Goal: Task Accomplishment & Management: Complete application form

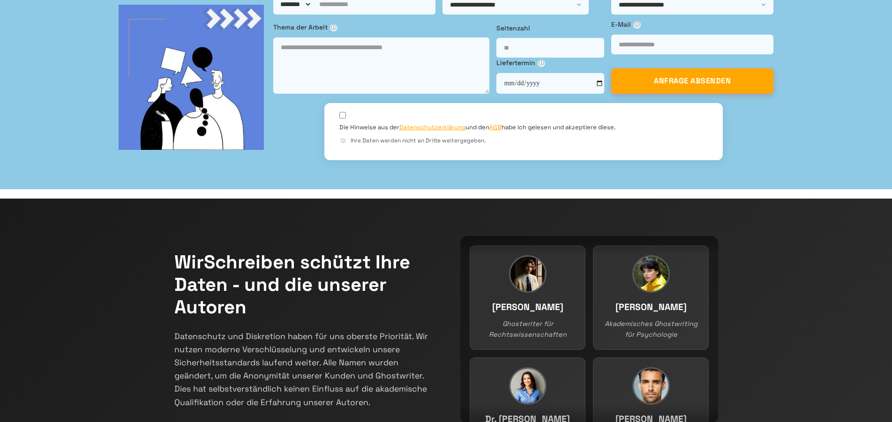
scroll to position [126, 0]
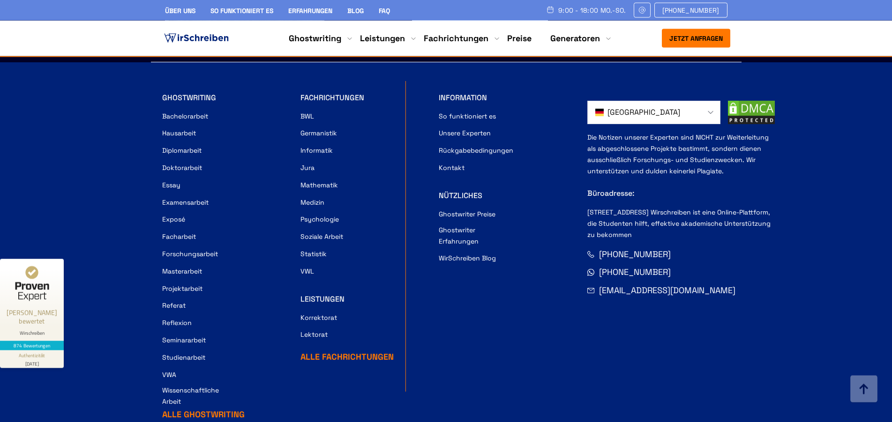
scroll to position [3777, 0]
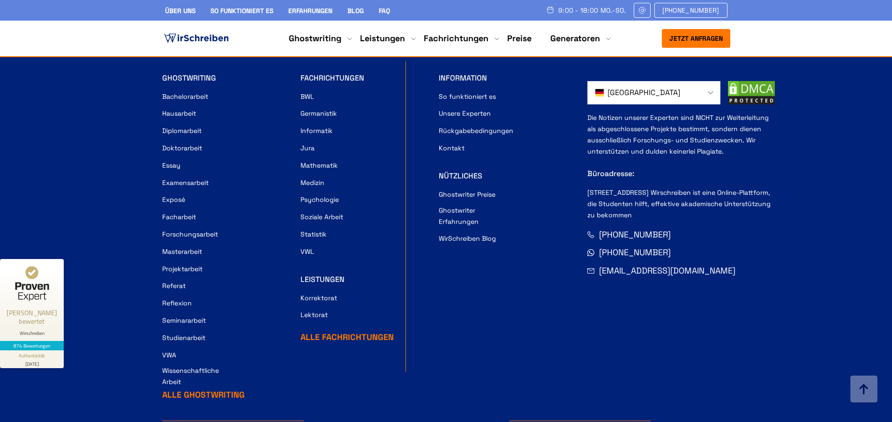
click at [180, 14] on link "Über uns" at bounding box center [180, 11] width 30 height 8
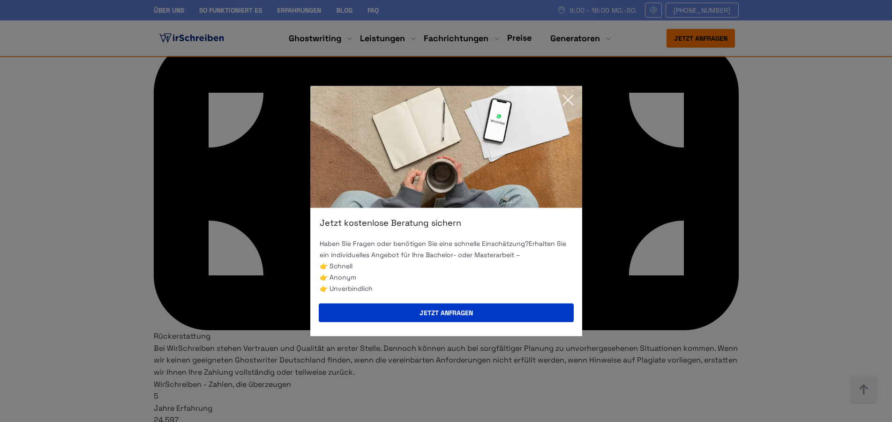
scroll to position [5284, 0]
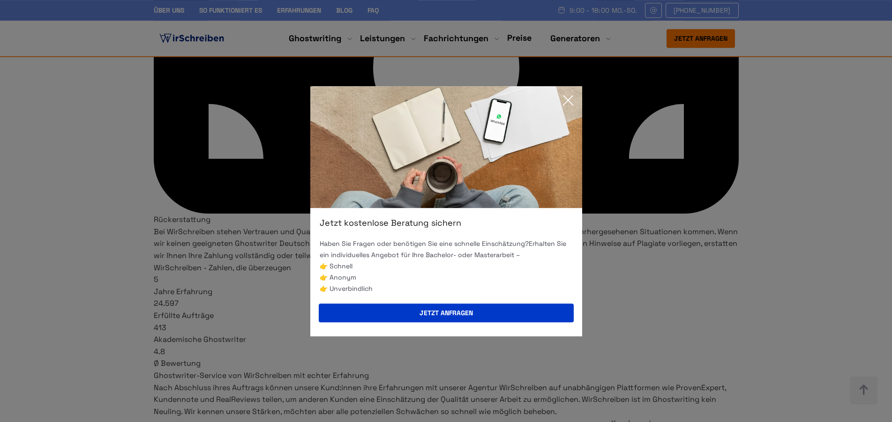
click at [567, 95] on icon at bounding box center [568, 100] width 19 height 19
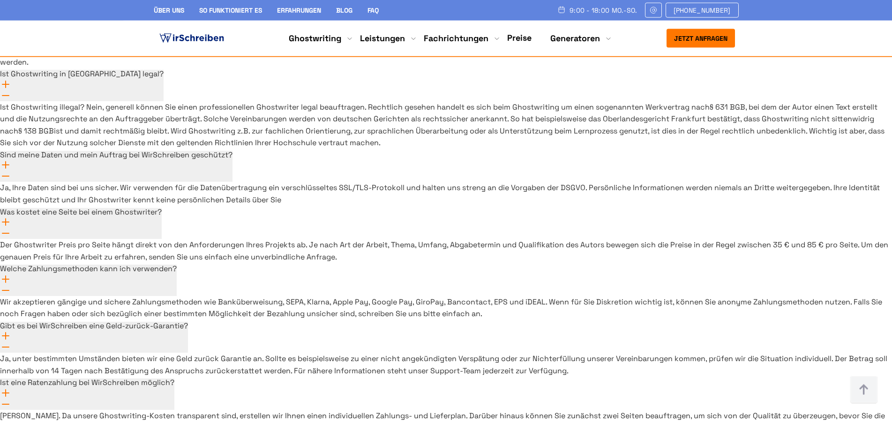
scroll to position [6815, 0]
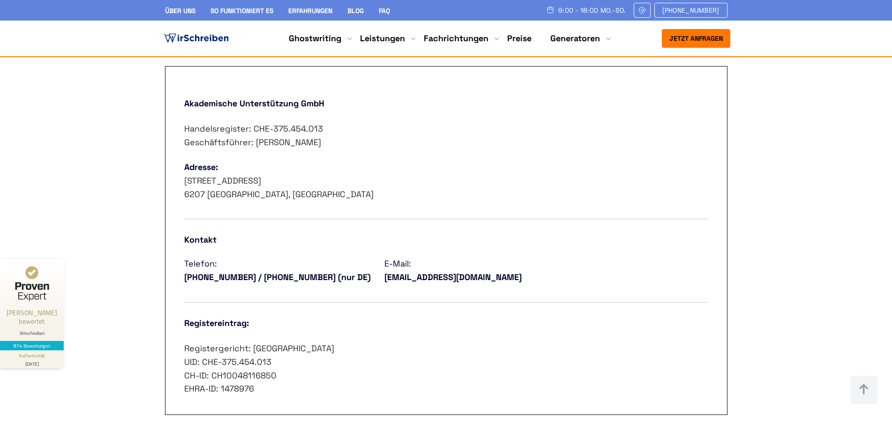
scroll to position [478, 0]
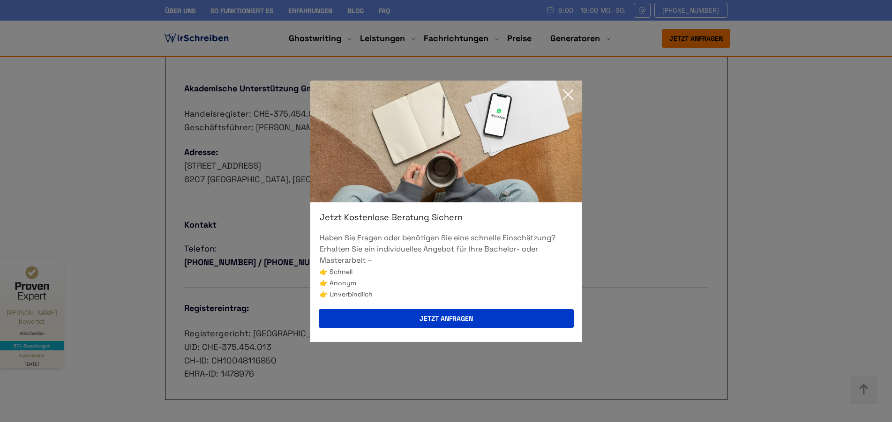
click at [568, 92] on icon at bounding box center [568, 94] width 19 height 19
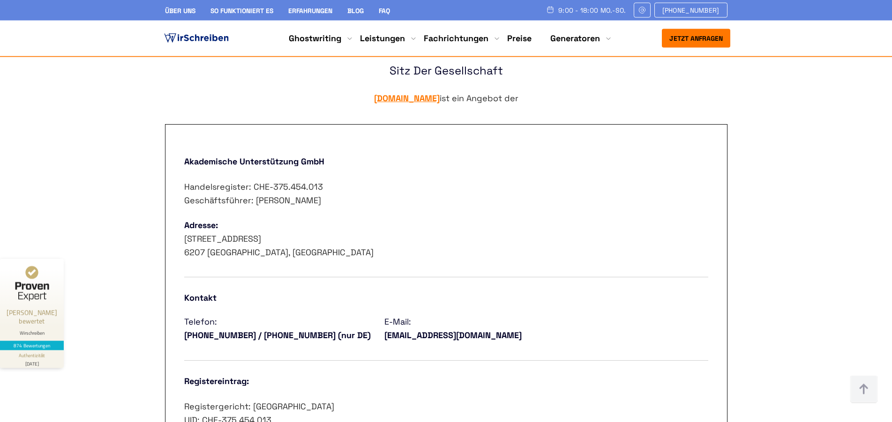
scroll to position [382, 0]
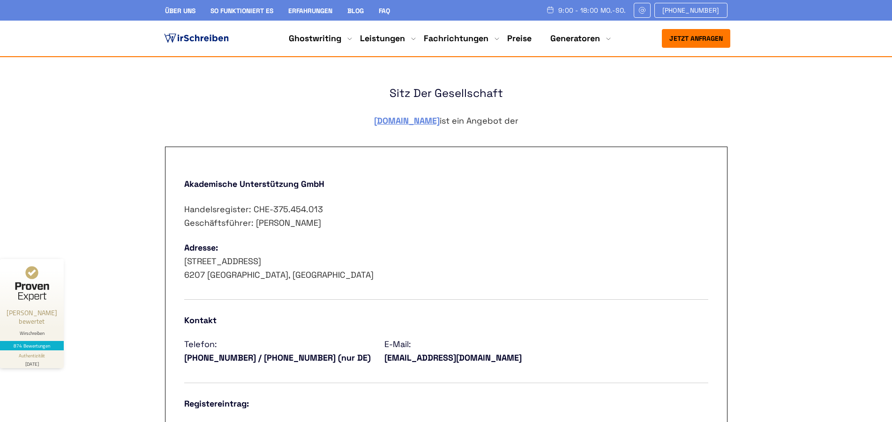
click at [698, 39] on button "Jetzt anfragen" at bounding box center [696, 38] width 68 height 19
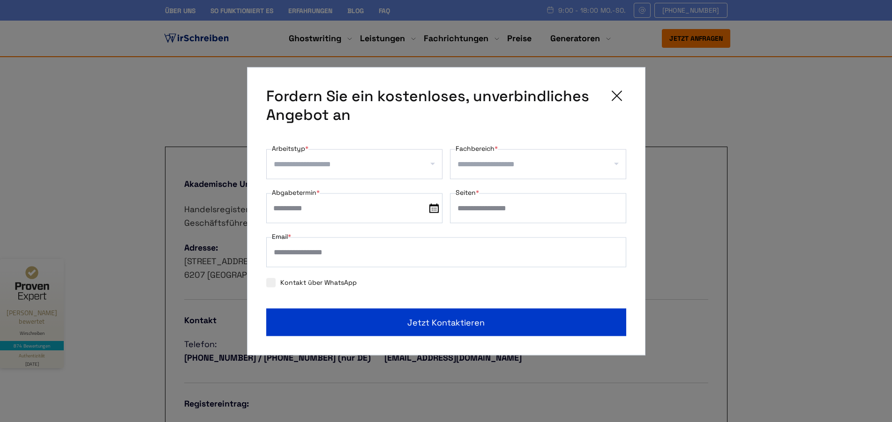
click at [354, 167] on input "Arbeitstyp *" at bounding box center [358, 164] width 168 height 15
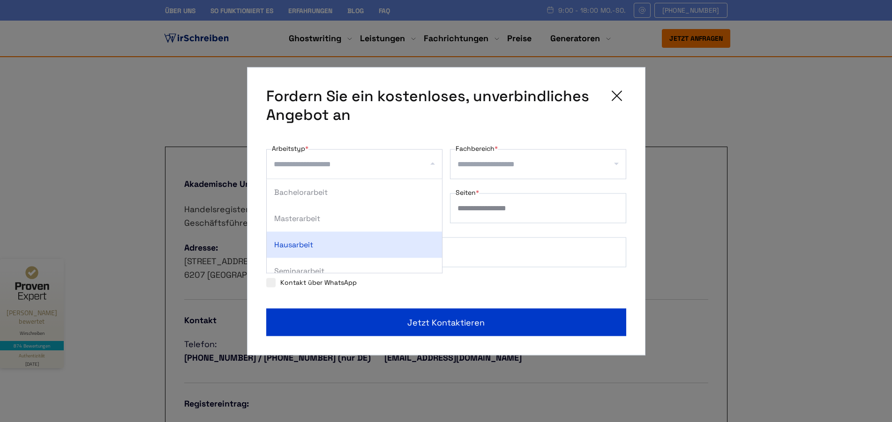
click at [337, 248] on div "Hausarbeit" at bounding box center [354, 245] width 175 height 26
select select "**"
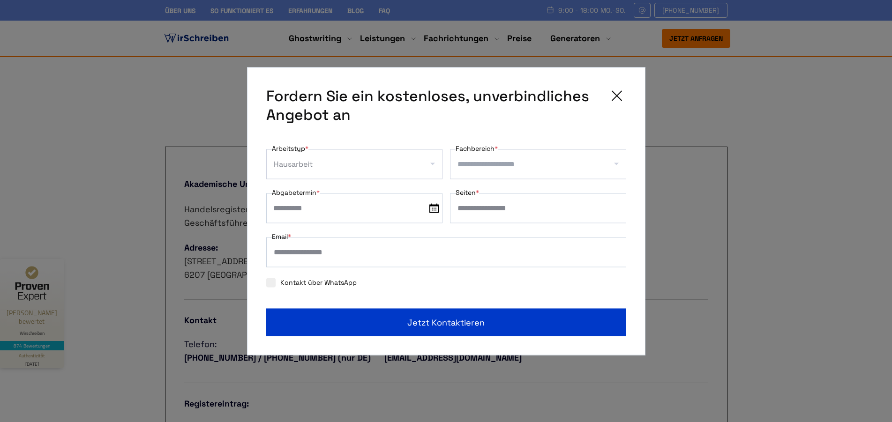
click at [490, 165] on input "Fachbereich *" at bounding box center [541, 164] width 168 height 15
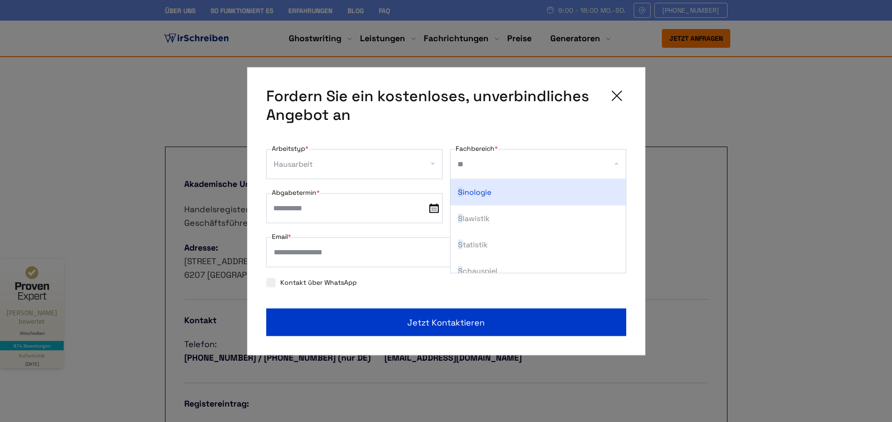
type input "***"
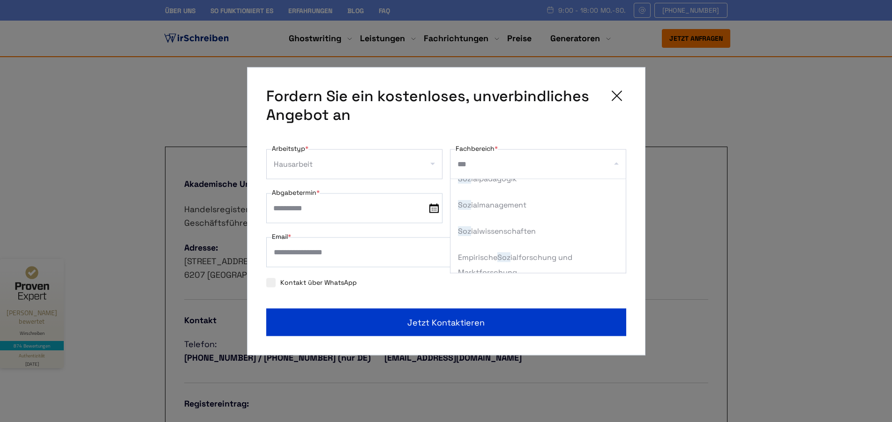
scroll to position [67, 0]
click at [526, 236] on div "Soz ialwissenschaften" at bounding box center [537, 230] width 175 height 26
select select "*"
click at [332, 206] on input "text" at bounding box center [354, 208] width 176 height 30
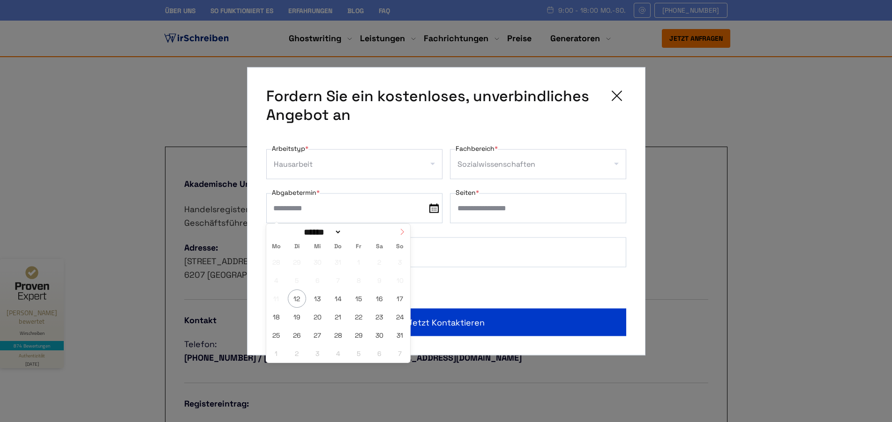
click at [402, 232] on icon at bounding box center [402, 232] width 7 height 7
select select "*"
click at [361, 264] on span "5" at bounding box center [359, 262] width 18 height 18
type input "**********"
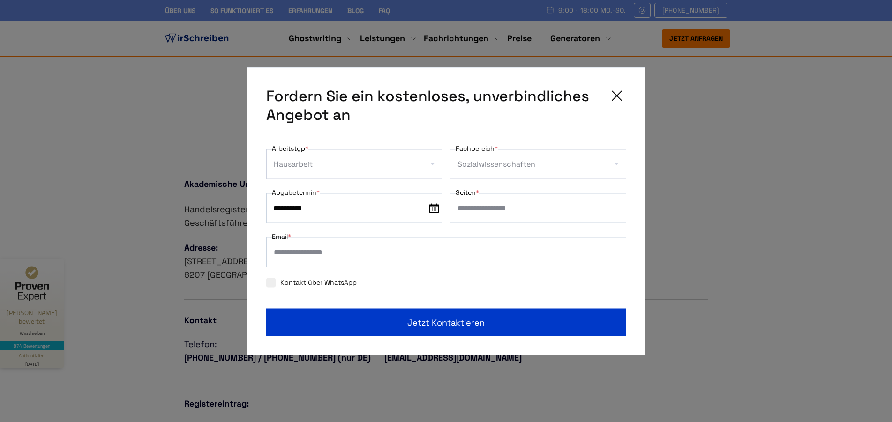
click at [613, 211] on input "*" at bounding box center [538, 208] width 176 height 30
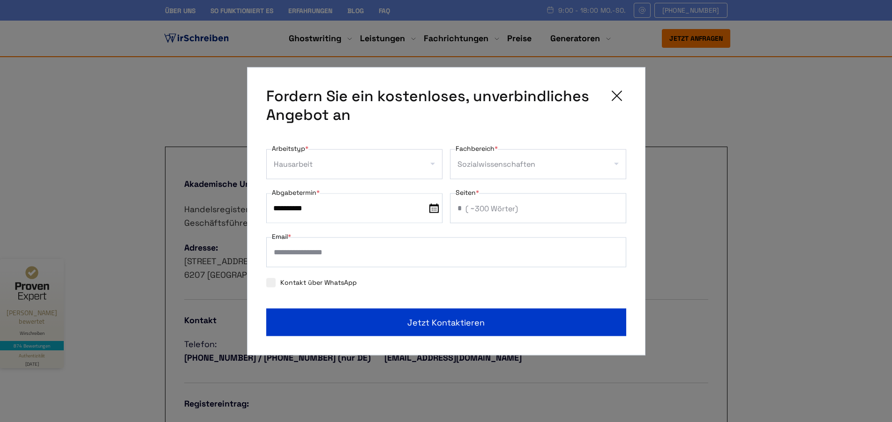
click at [613, 211] on input "*" at bounding box center [538, 208] width 176 height 30
click at [615, 207] on input "*" at bounding box center [538, 208] width 176 height 30
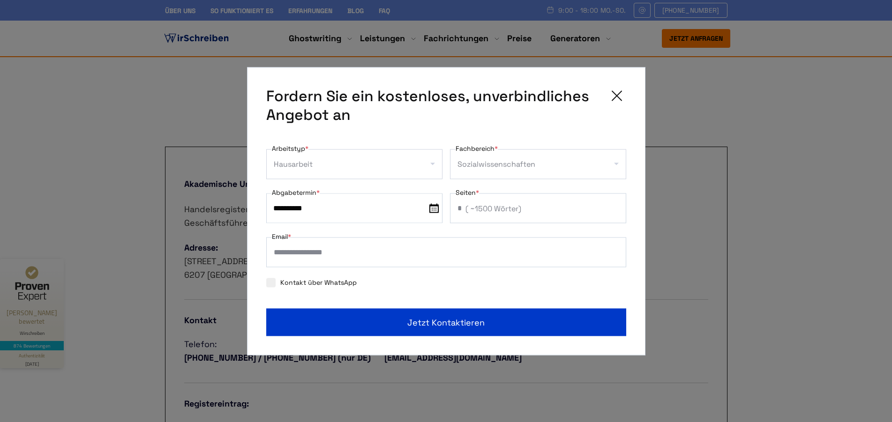
click at [615, 207] on input "*" at bounding box center [538, 208] width 176 height 30
click at [614, 208] on input "*" at bounding box center [538, 208] width 176 height 30
type input "*"
click at [614, 208] on input "*" at bounding box center [538, 208] width 176 height 30
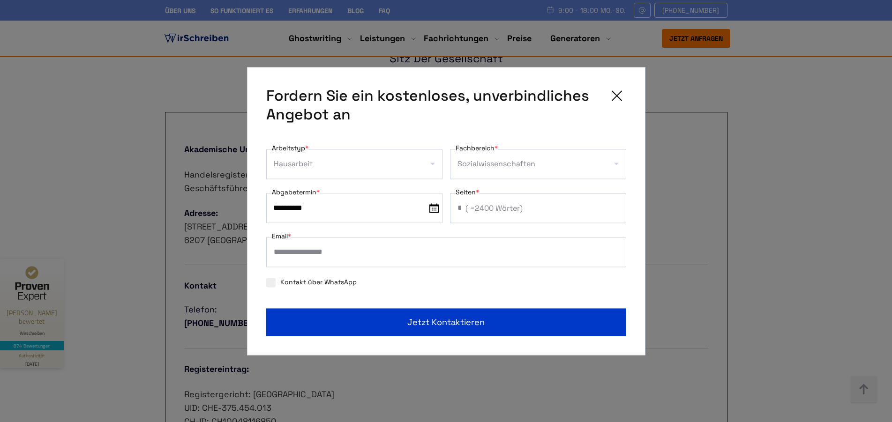
scroll to position [478, 0]
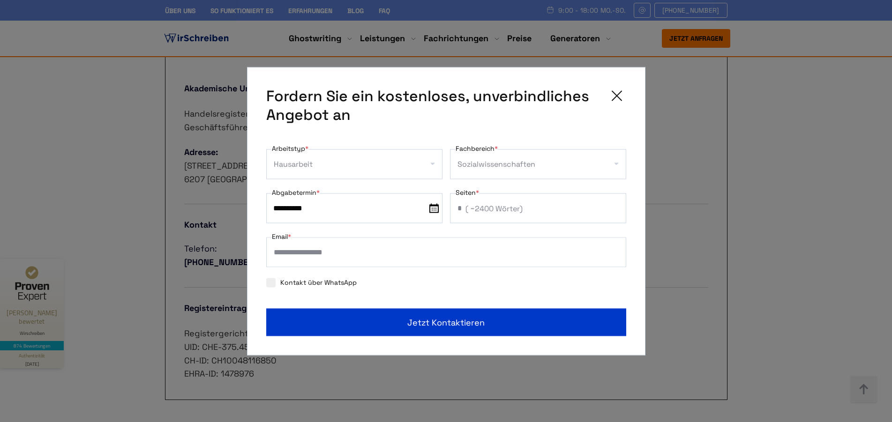
click at [307, 251] on input "Email *" at bounding box center [446, 252] width 360 height 30
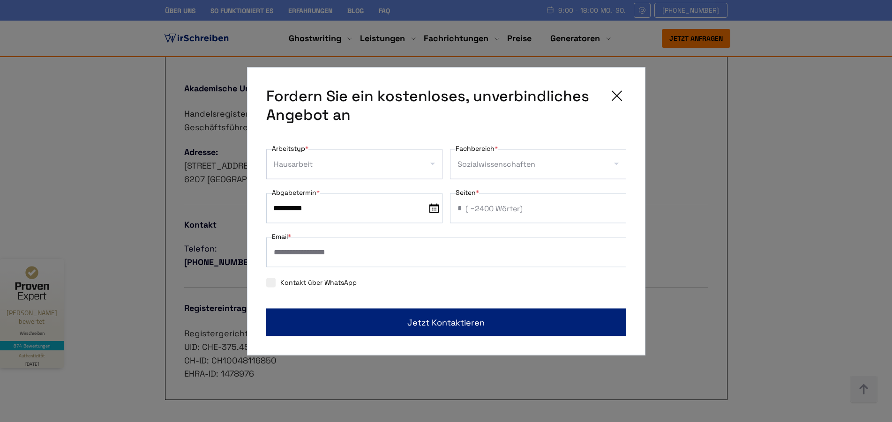
type input "**********"
click at [417, 322] on span "Jetzt kontaktieren" at bounding box center [445, 322] width 77 height 13
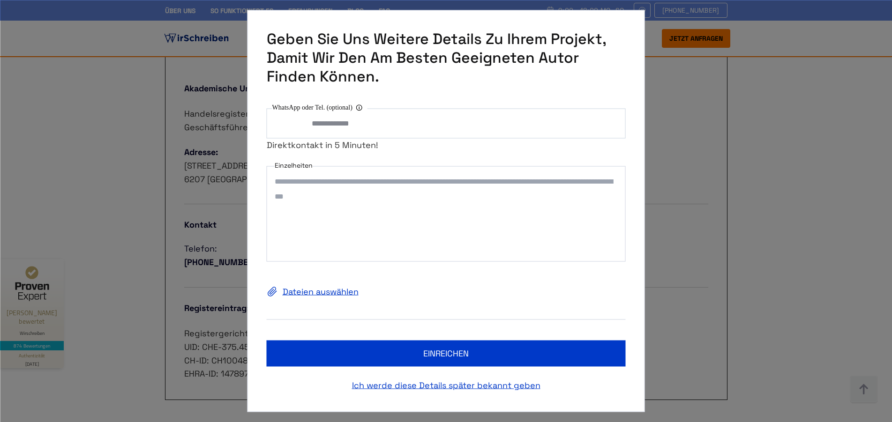
click at [313, 185] on textarea "Einzelheiten" at bounding box center [446, 214] width 359 height 96
paste textarea "**********"
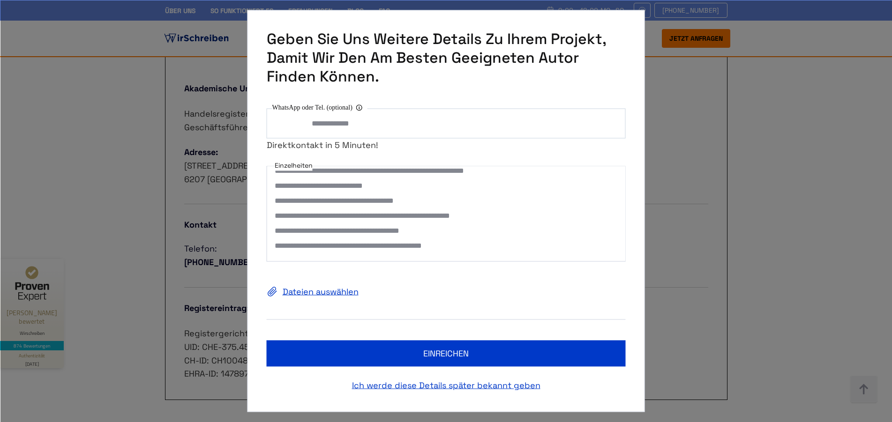
scroll to position [445, 0]
type textarea "**********"
click at [451, 355] on button "einreichen" at bounding box center [446, 354] width 359 height 26
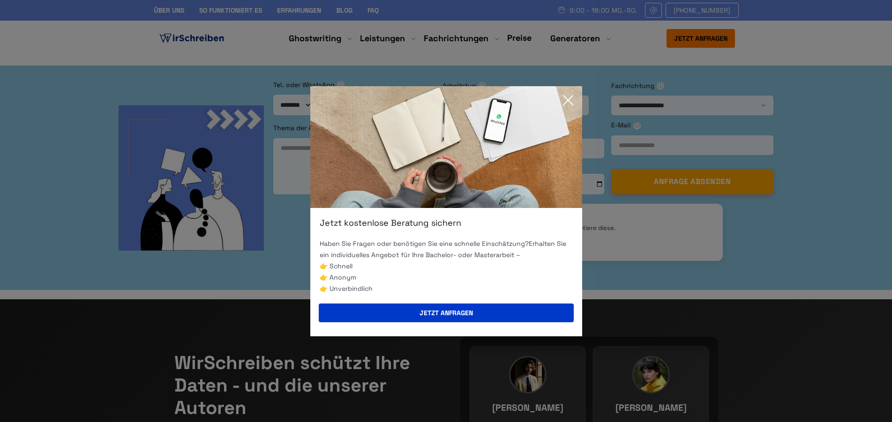
click at [566, 97] on icon at bounding box center [568, 100] width 19 height 19
